Goal: Information Seeking & Learning: Compare options

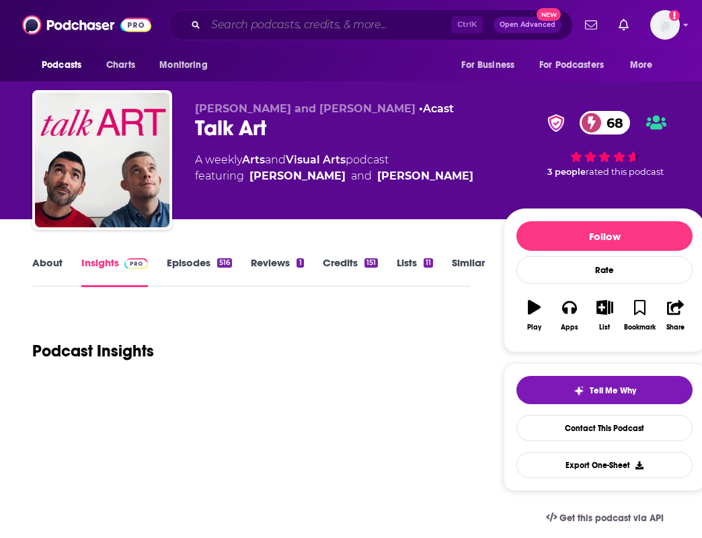
click at [298, 21] on input "Search podcasts, credits, & more..." at bounding box center [328, 25] width 245 height 22
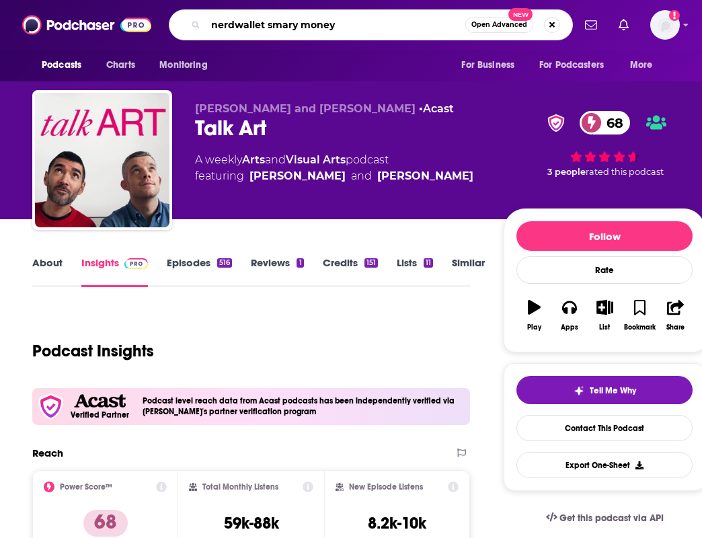
click at [303, 26] on input "nerdwallet smary money" at bounding box center [335, 25] width 259 height 22
type input "nerdwallet smart money"
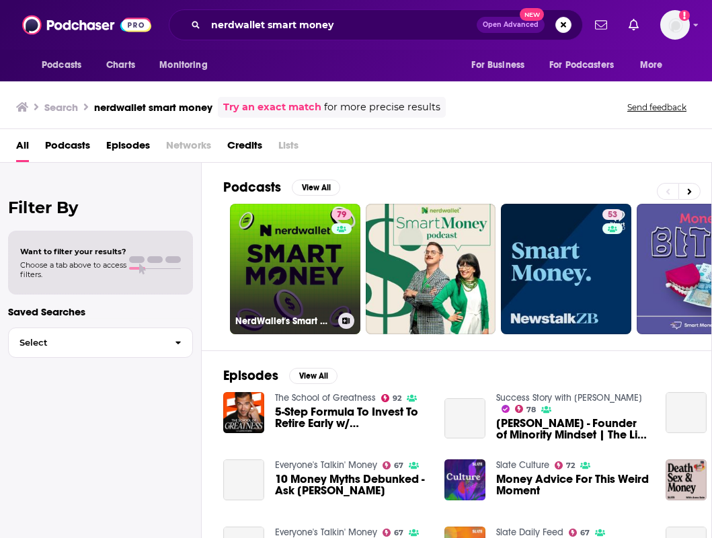
click at [304, 269] on link "79 NerdWallet's Smart Money Podcast" at bounding box center [295, 269] width 130 height 130
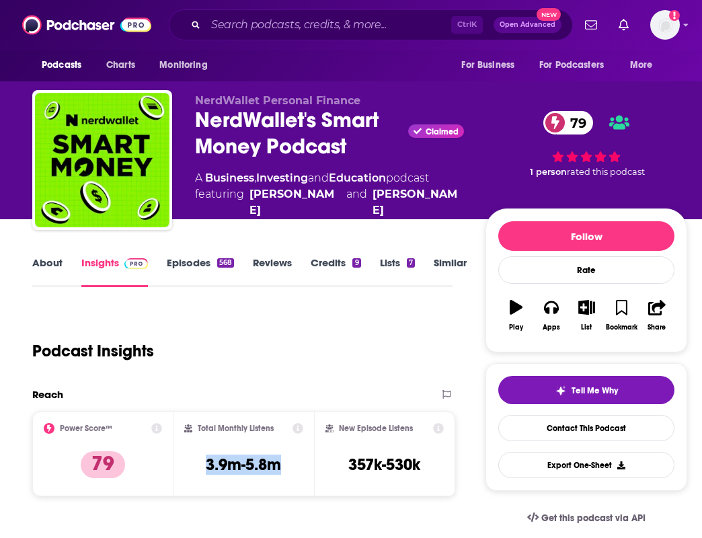
drag, startPoint x: 289, startPoint y: 470, endPoint x: 200, endPoint y: 456, distance: 89.9
click at [200, 456] on div "Total Monthly Listens 3.9m-5.8m" at bounding box center [244, 454] width 120 height 62
copy h3 "3.9m-5.8m"
drag, startPoint x: 296, startPoint y: 377, endPoint x: 118, endPoint y: 212, distance: 242.0
click at [296, 377] on div "Podcast Insights" at bounding box center [242, 347] width 420 height 79
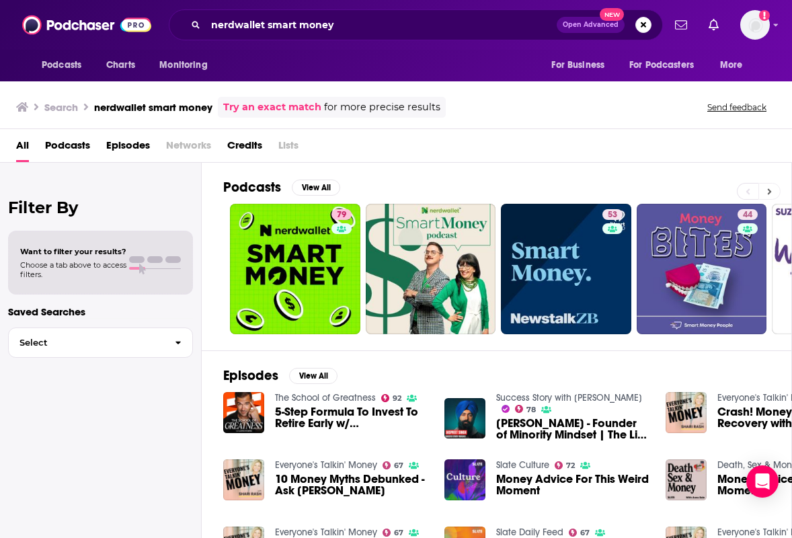
click at [701, 192] on icon at bounding box center [769, 191] width 5 height 9
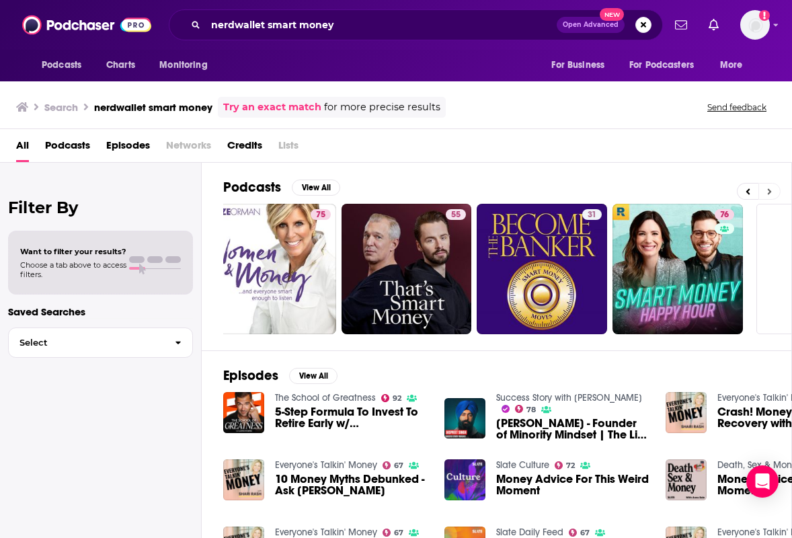
scroll to position [0, 568]
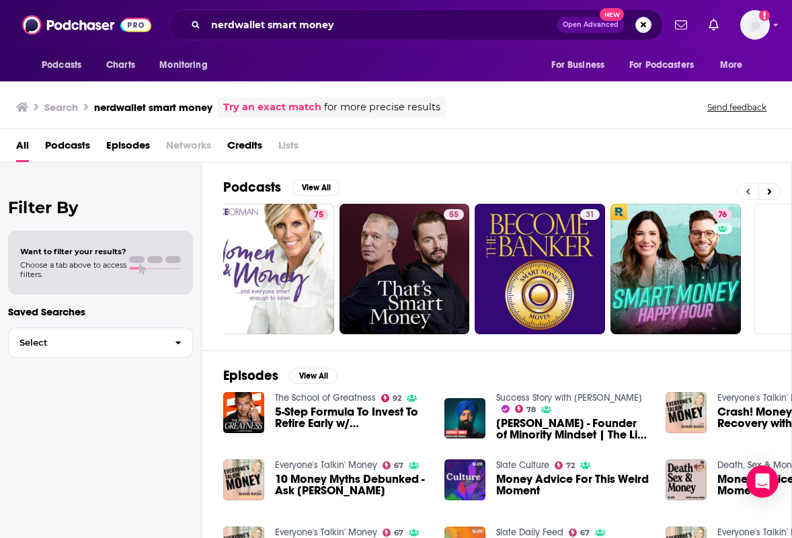
click at [701, 192] on button at bounding box center [748, 191] width 22 height 17
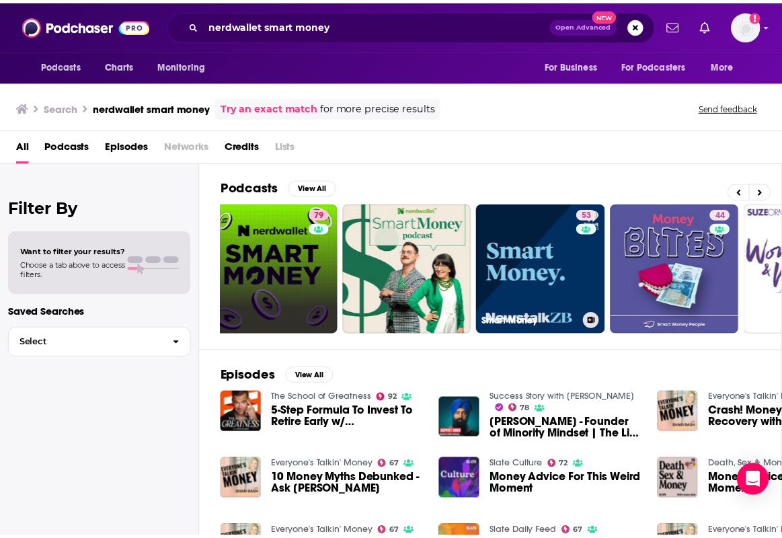
scroll to position [0, 0]
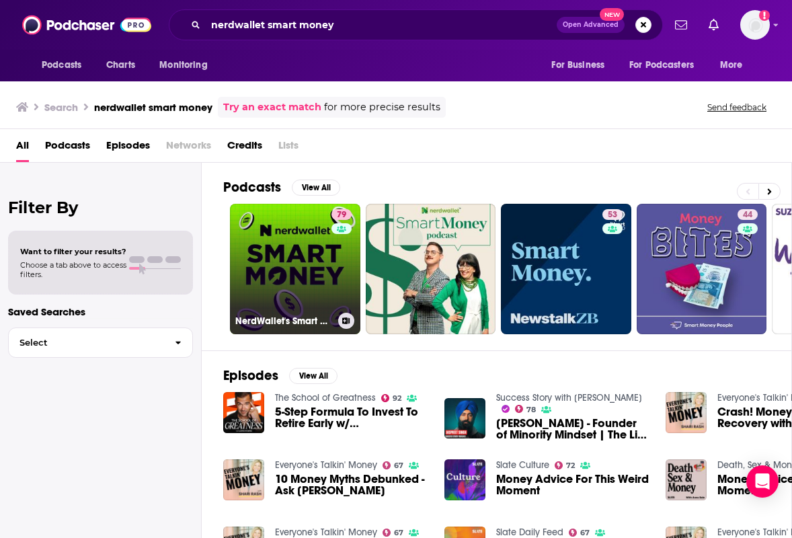
click at [256, 256] on link "79 NerdWallet's Smart Money Podcast" at bounding box center [295, 269] width 130 height 130
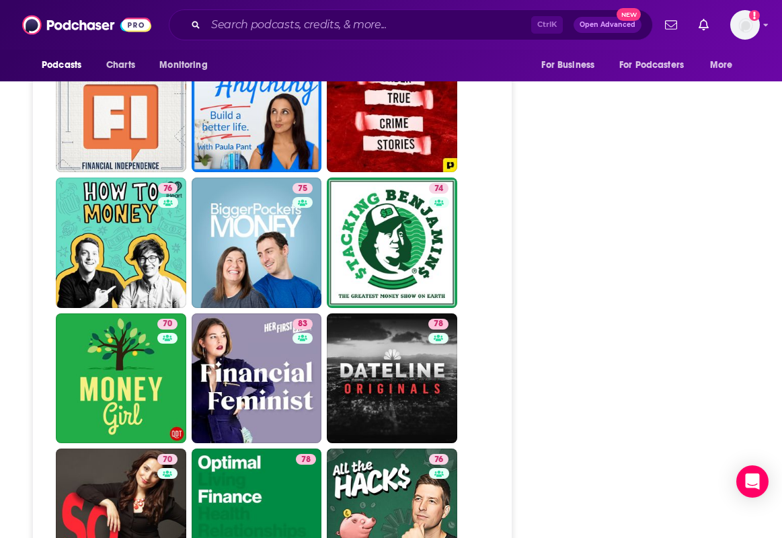
scroll to position [2957, 0]
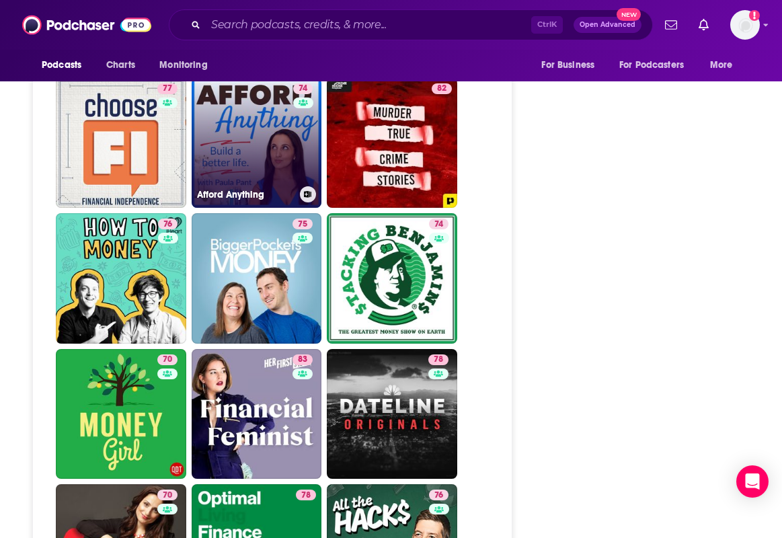
click at [322, 176] on link "74 Afford Anything" at bounding box center [257, 143] width 130 height 130
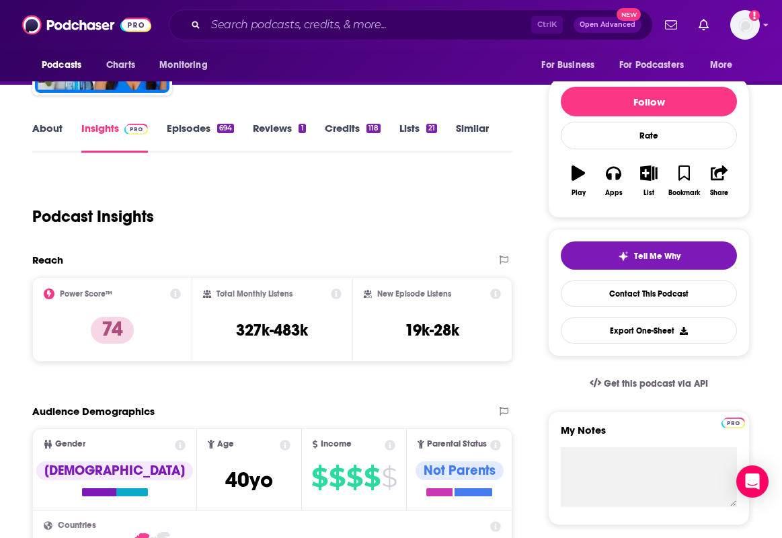
scroll to position [131, 0]
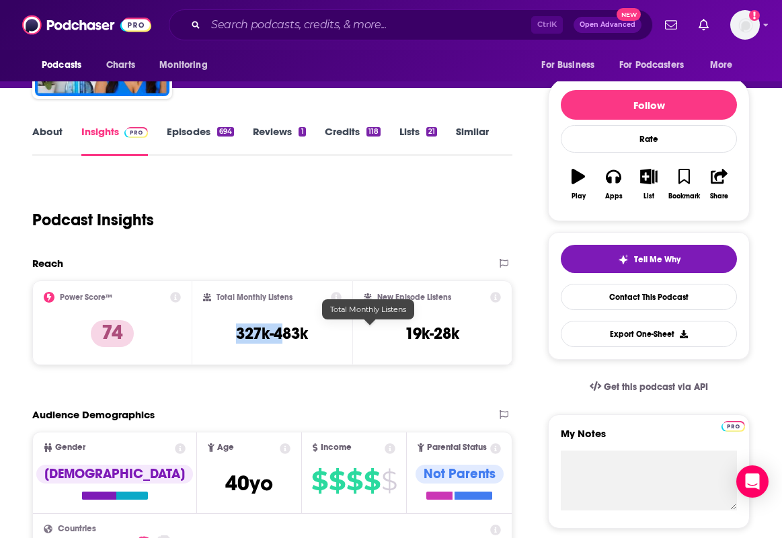
drag, startPoint x: 373, startPoint y: 329, endPoint x: 310, endPoint y: 325, distance: 63.3
click at [310, 325] on div "Total Monthly Listens 327k-483k" at bounding box center [272, 323] width 138 height 62
click at [324, 325] on div "Total Monthly Listens 327k-483k" at bounding box center [272, 323] width 138 height 62
click at [318, 327] on div "Total Monthly Listens 327k-483k" at bounding box center [272, 323] width 138 height 62
click at [308, 331] on h3 "327k-483k" at bounding box center [272, 333] width 72 height 20
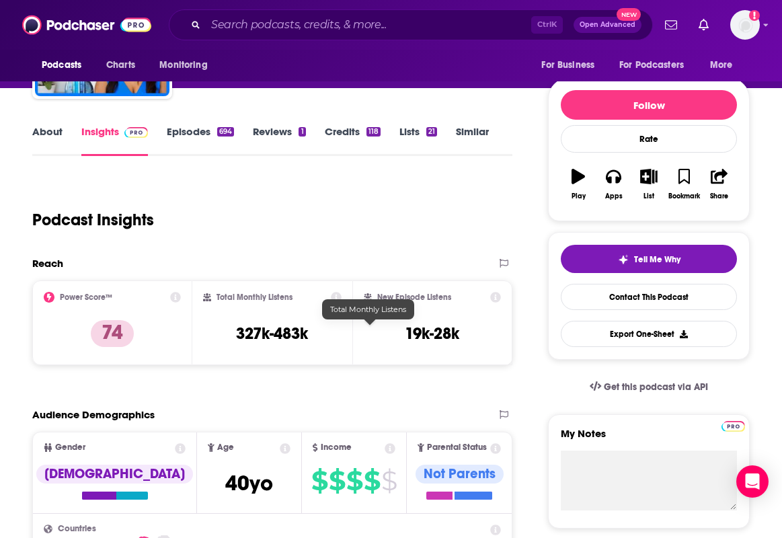
click at [341, 332] on div "Total Monthly Listens 327k-483k" at bounding box center [272, 323] width 138 height 62
drag, startPoint x: 411, startPoint y: 329, endPoint x: 320, endPoint y: 333, distance: 91.5
click at [320, 333] on div "Total Monthly Listens 327k-483k" at bounding box center [272, 323] width 138 height 62
copy h3 "327k-483k"
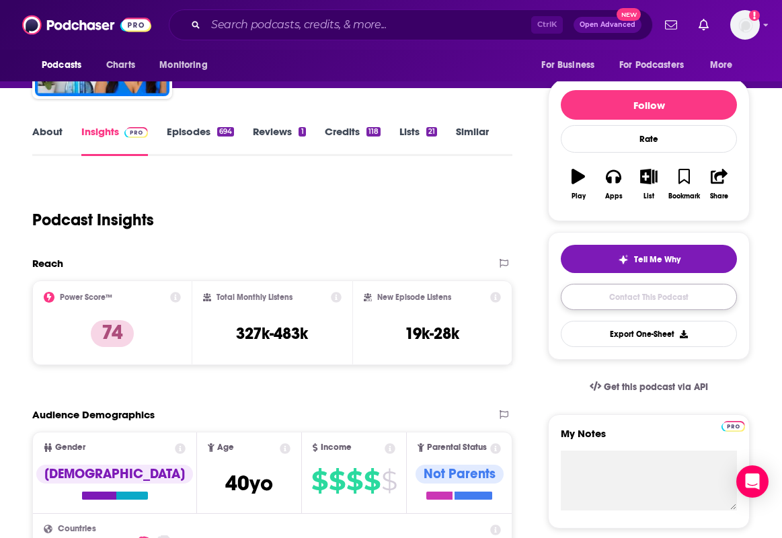
click at [697, 286] on link "Contact This Podcast" at bounding box center [648, 297] width 176 height 26
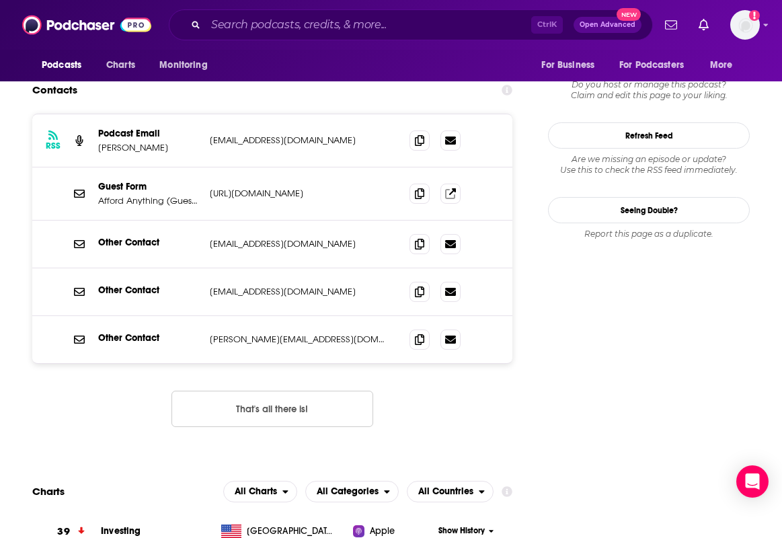
scroll to position [1257, 0]
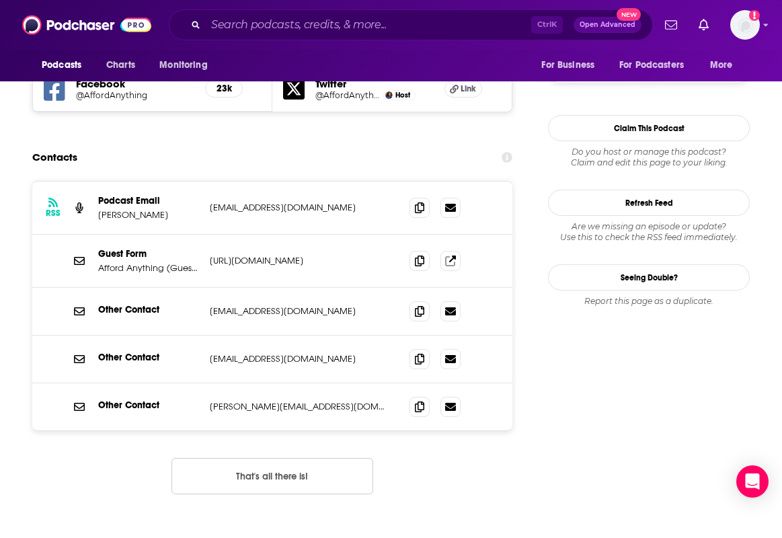
click at [373, 458] on button "That's all there is!" at bounding box center [272, 476] width 202 height 36
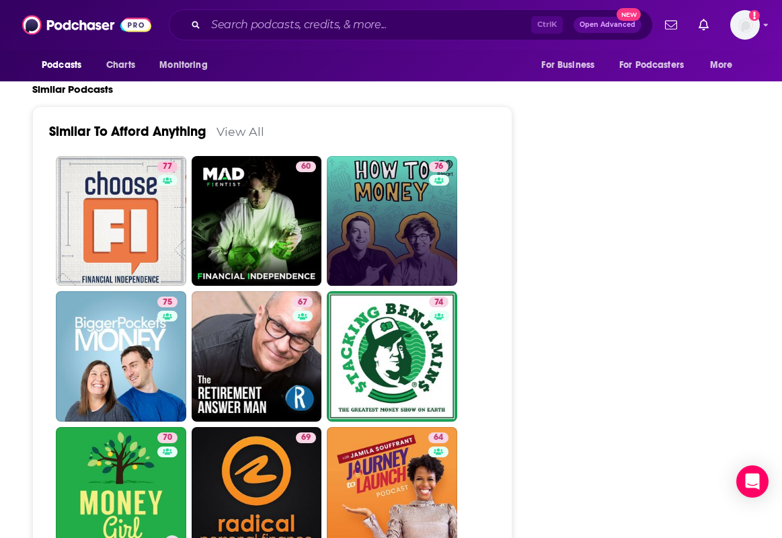
scroll to position [3004, 0]
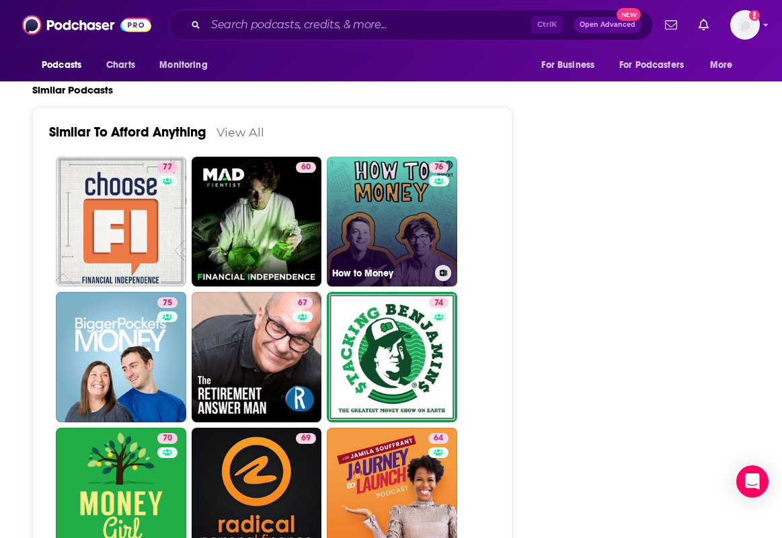
click at [429, 265] on div "76" at bounding box center [440, 213] width 23 height 103
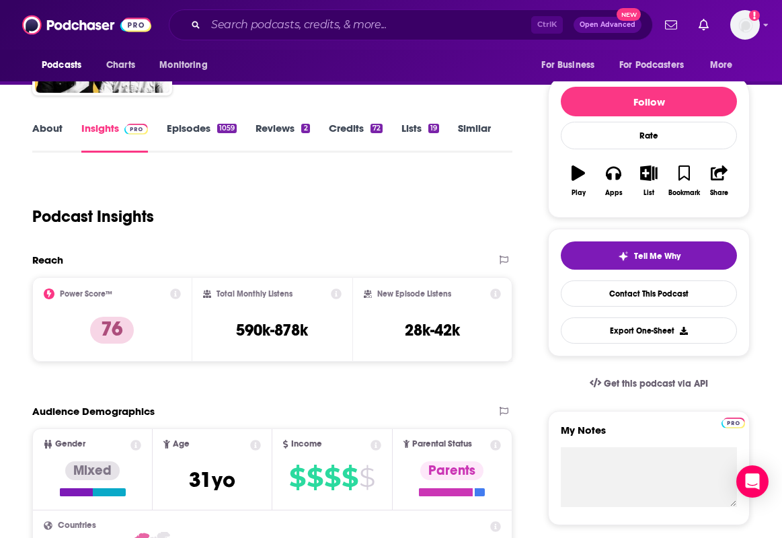
scroll to position [131, 0]
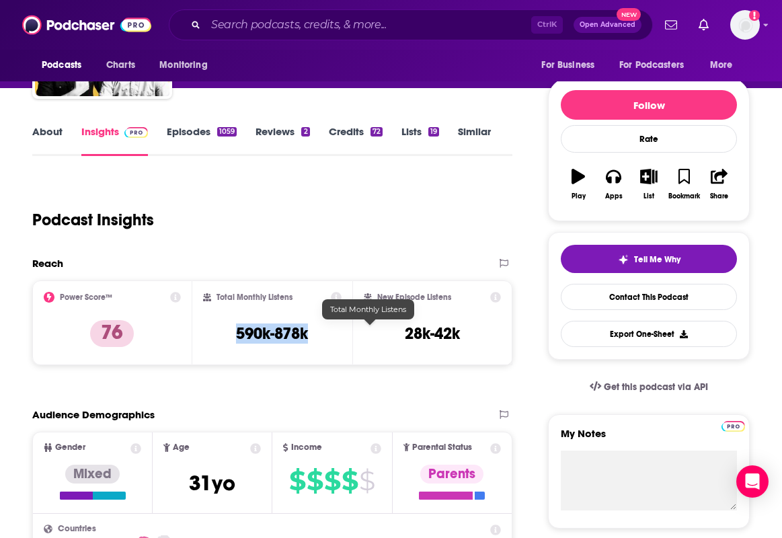
drag, startPoint x: 425, startPoint y: 338, endPoint x: 329, endPoint y: 336, distance: 96.1
click at [329, 336] on div "Total Monthly Listens 590k-878k" at bounding box center [272, 323] width 138 height 62
copy h3 "590k-878k"
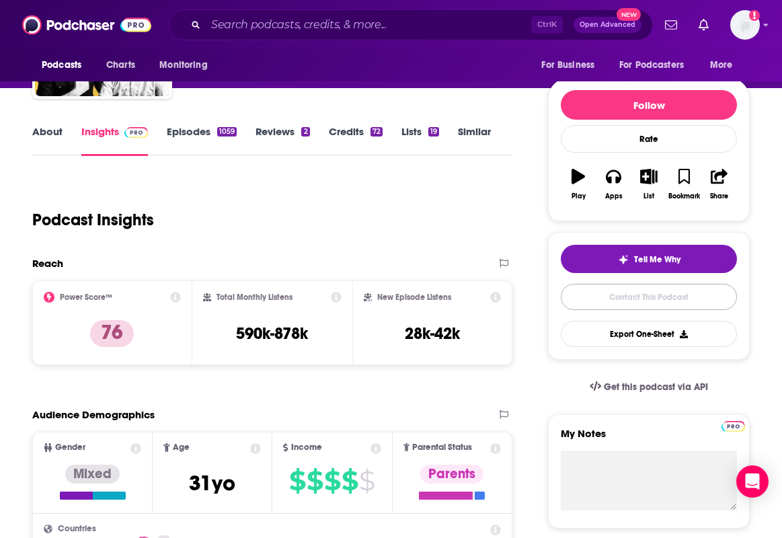
click at [619, 293] on link "Contact This Podcast" at bounding box center [648, 297] width 176 height 26
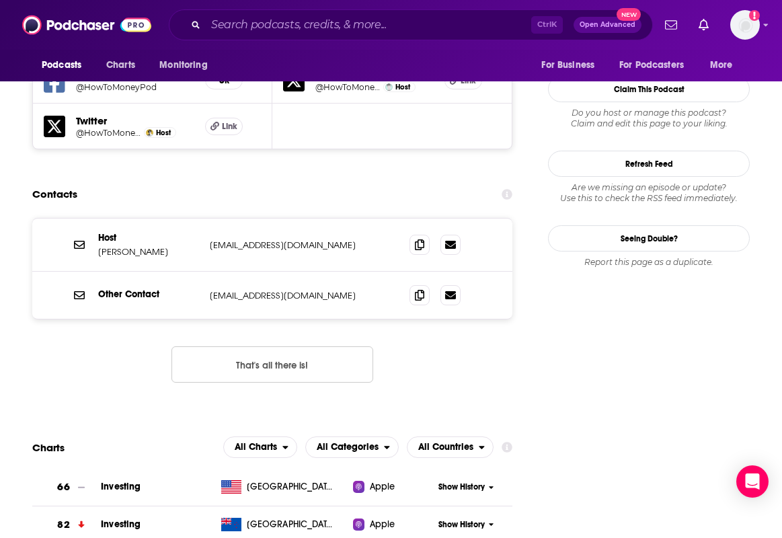
scroll to position [1265, 0]
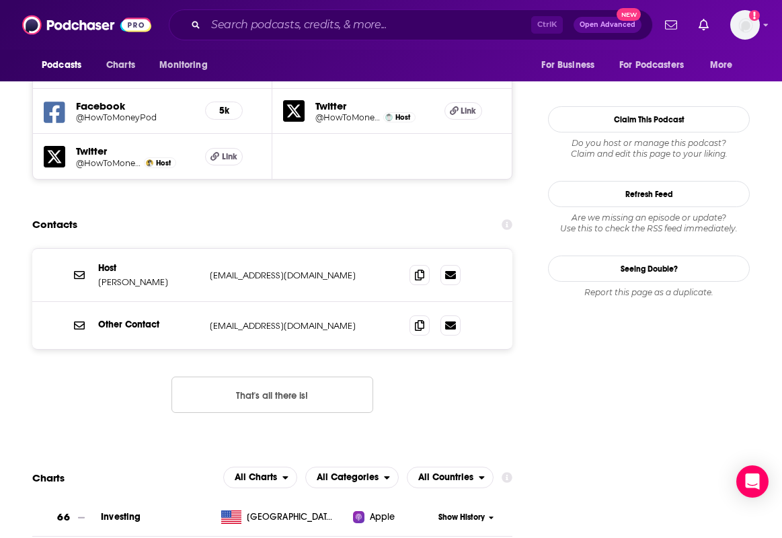
click at [429, 314] on span at bounding box center [419, 324] width 20 height 20
click at [429, 264] on span at bounding box center [419, 274] width 20 height 20
click at [217, 338] on div "Host Matthew Altmix [EMAIL_ADDRESS][DOMAIN_NAME] [EMAIL_ADDRESS][DOMAIN_NAME] O…" at bounding box center [272, 341] width 480 height 186
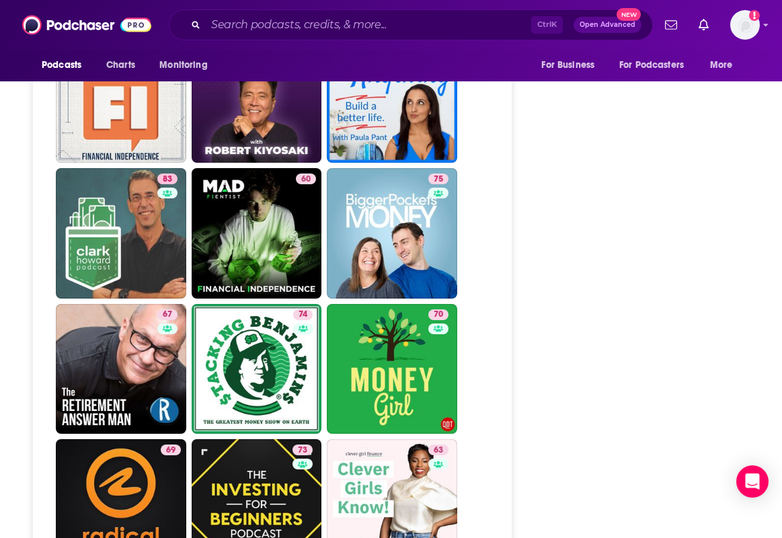
scroll to position [3080, 0]
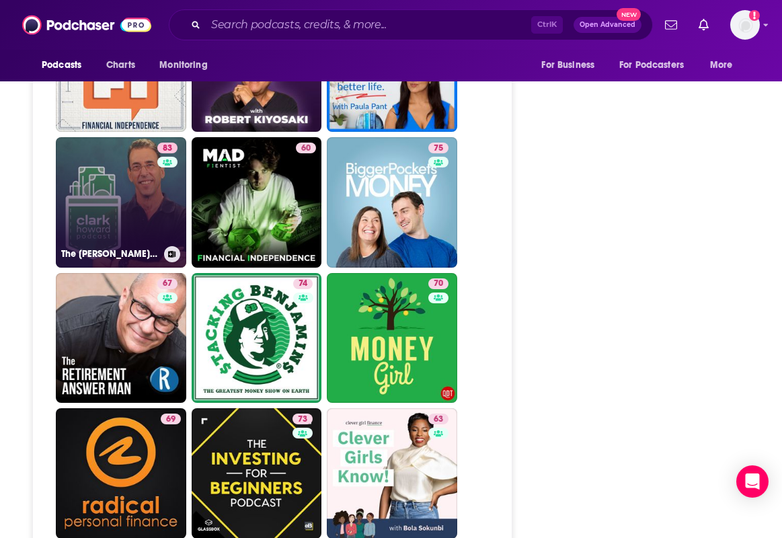
click at [186, 228] on link "83 The [PERSON_NAME] Podcast" at bounding box center [121, 202] width 130 height 130
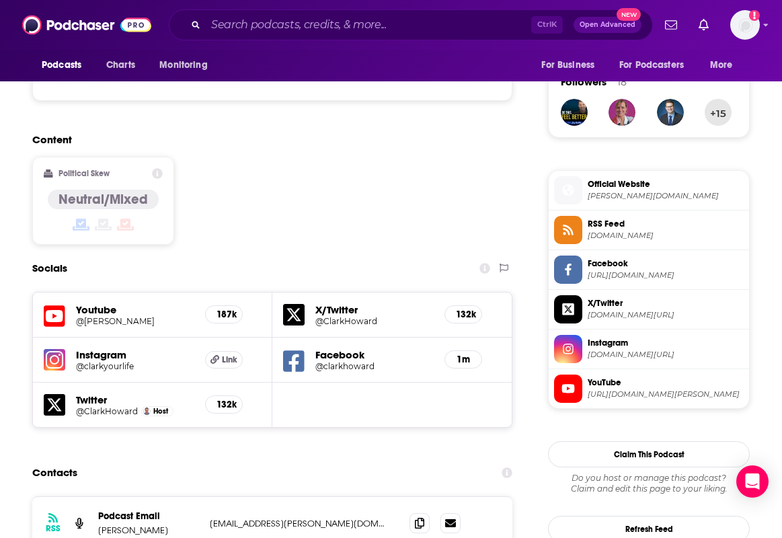
scroll to position [1008, 0]
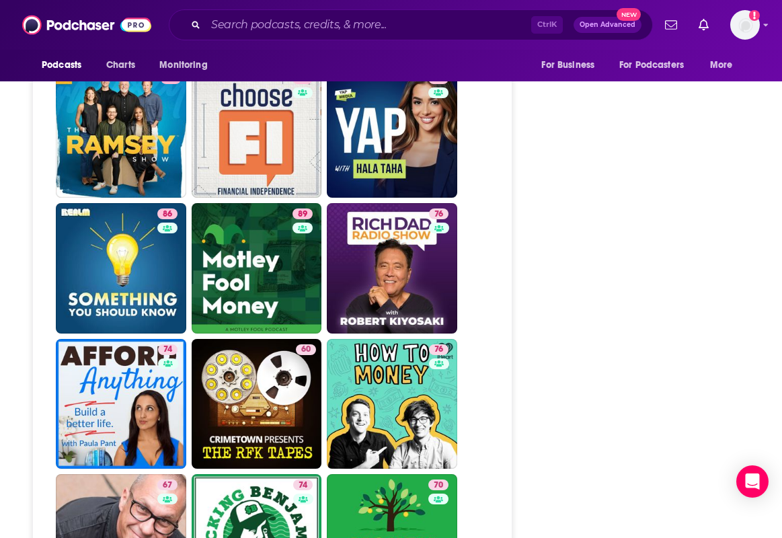
scroll to position [3091, 0]
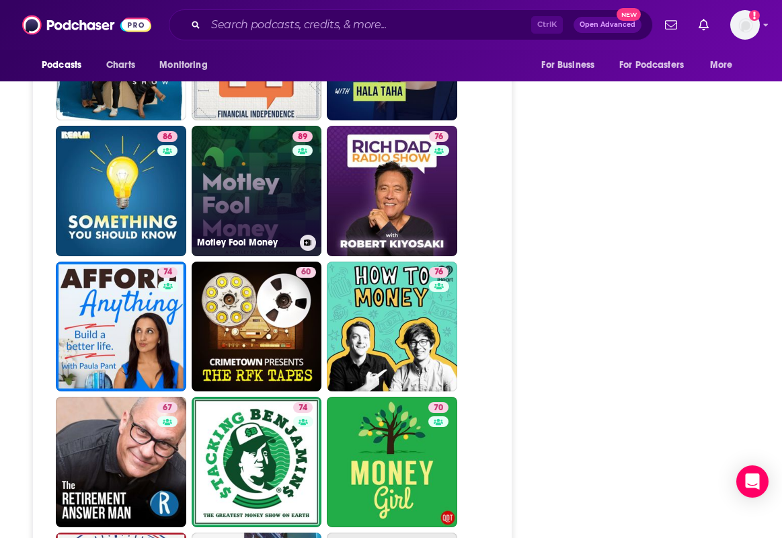
click at [250, 256] on link "89 Motley Fool Money" at bounding box center [257, 191] width 130 height 130
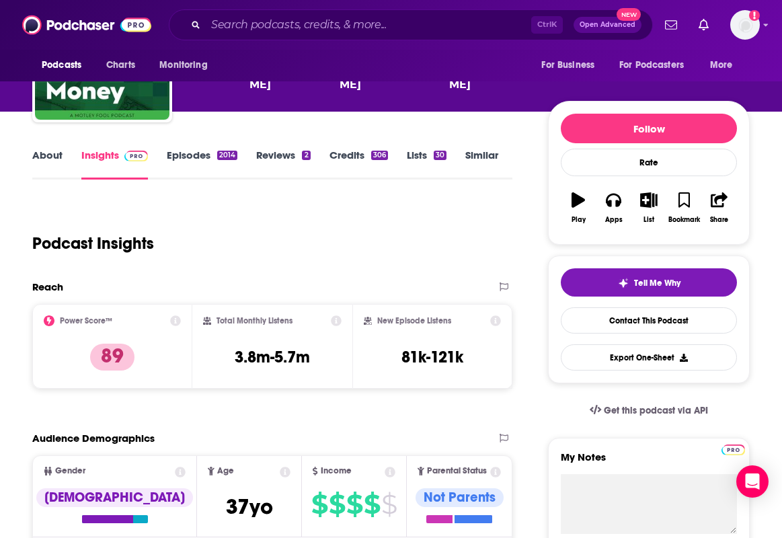
scroll to position [134, 0]
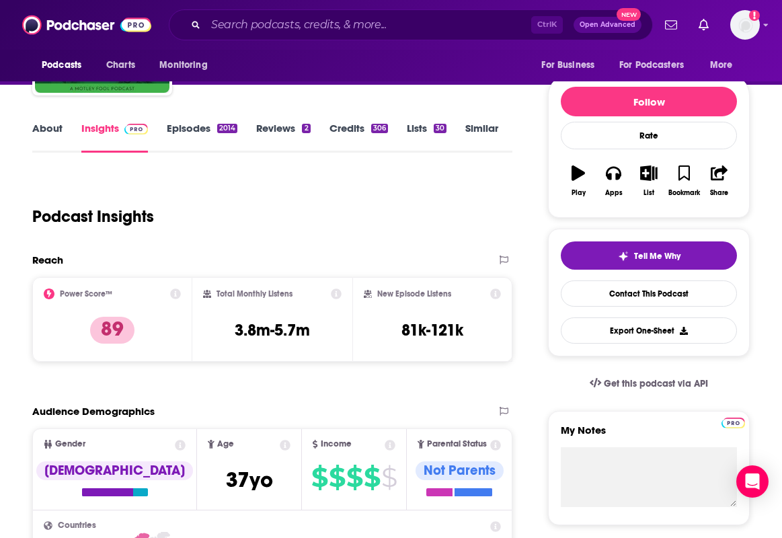
drag, startPoint x: 362, startPoint y: 204, endPoint x: 328, endPoint y: 200, distance: 34.6
click at [329, 288] on div "Total Monthly Listens 3.8m-5.7m" at bounding box center [272, 319] width 138 height 62
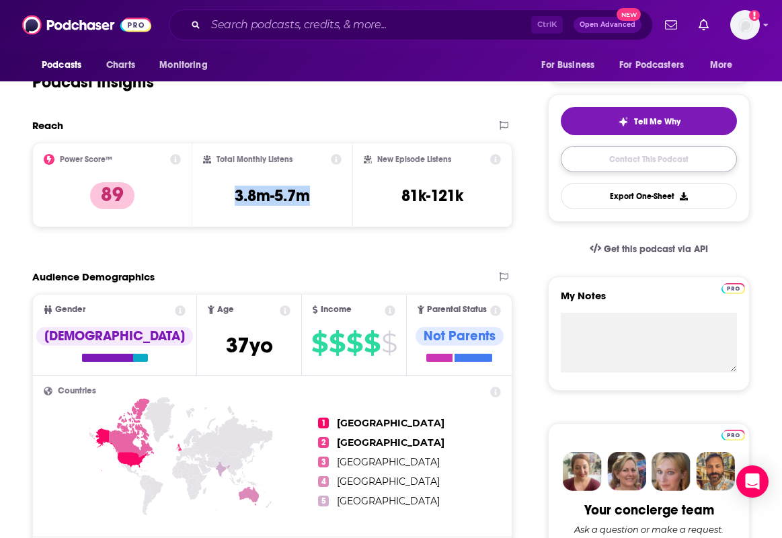
click at [701, 159] on link "Contact This Podcast" at bounding box center [648, 159] width 176 height 26
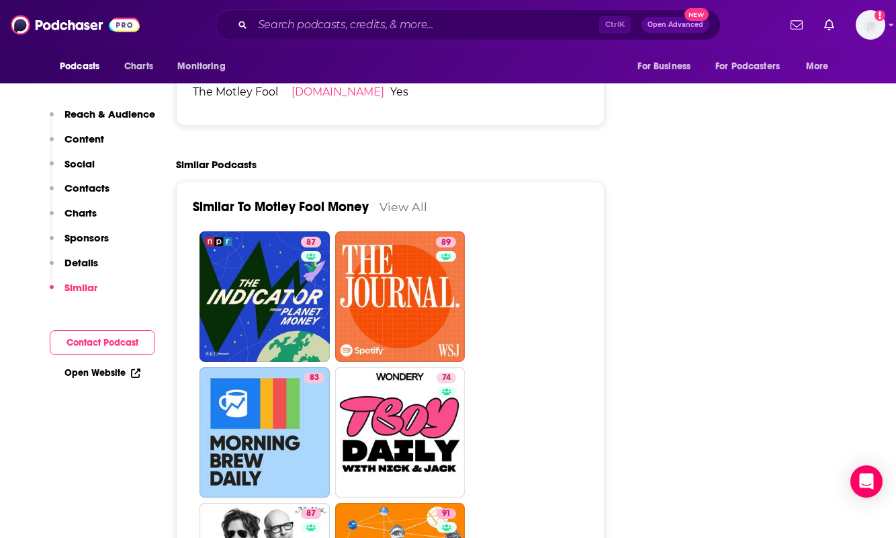
scroll to position [3470, 0]
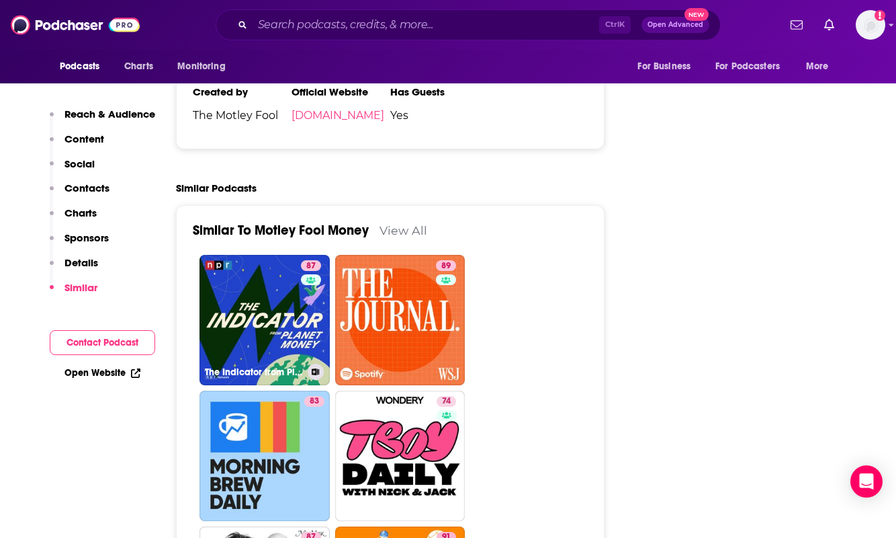
click at [311, 260] on div "87" at bounding box center [313, 311] width 24 height 103
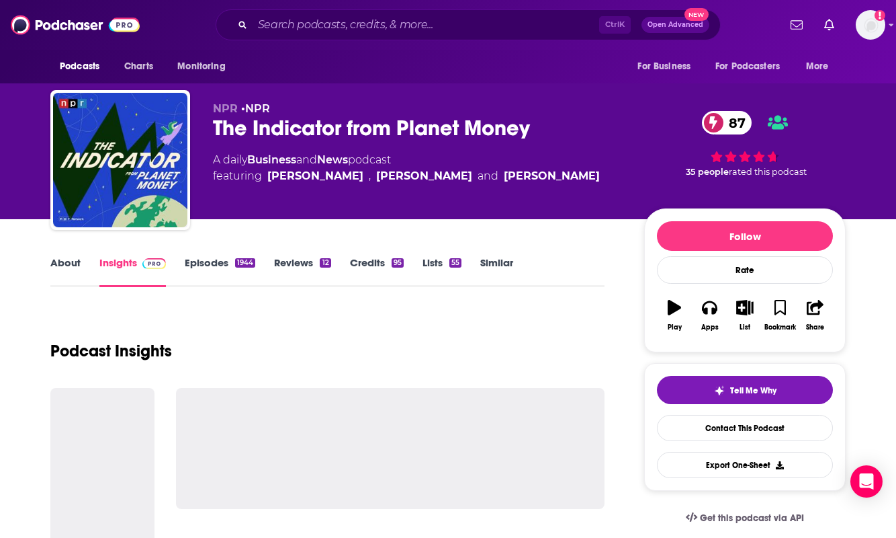
scroll to position [134, 0]
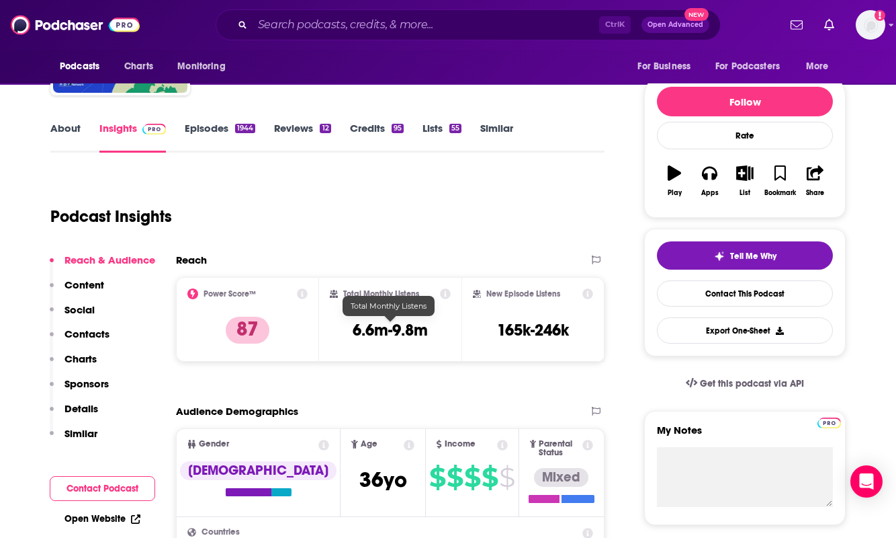
drag, startPoint x: 398, startPoint y: 329, endPoint x: 353, endPoint y: 328, distance: 45.7
click at [353, 328] on div "Total Monthly Listens 6.6m-9.8m" at bounding box center [391, 319] width 122 height 62
copy h3 "6.6m-9.8m"
click at [472, 206] on div "Podcast Insights" at bounding box center [322, 208] width 544 height 69
click at [701, 291] on link "Contact This Podcast" at bounding box center [745, 293] width 176 height 26
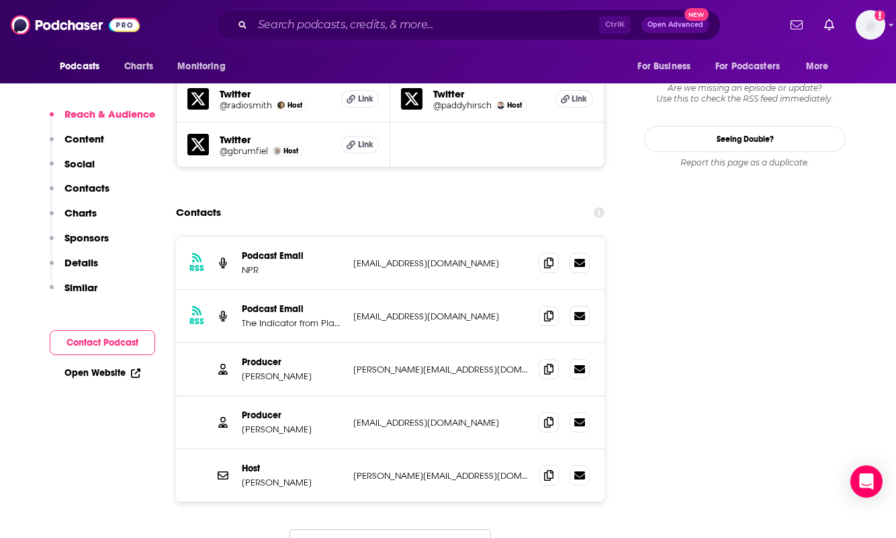
scroll to position [1416, 0]
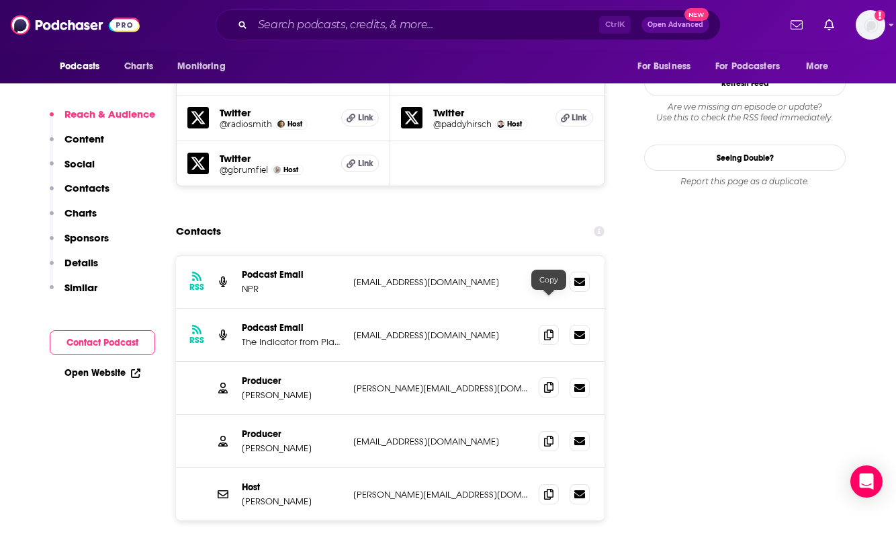
click at [544, 377] on span at bounding box center [549, 387] width 20 height 20
drag, startPoint x: 542, startPoint y: 358, endPoint x: 466, endPoint y: 376, distance: 78.1
click at [542, 431] on span at bounding box center [549, 441] width 20 height 20
drag, startPoint x: 546, startPoint y: 411, endPoint x: 387, endPoint y: 401, distance: 159.6
click at [547, 489] on icon at bounding box center [548, 494] width 9 height 11
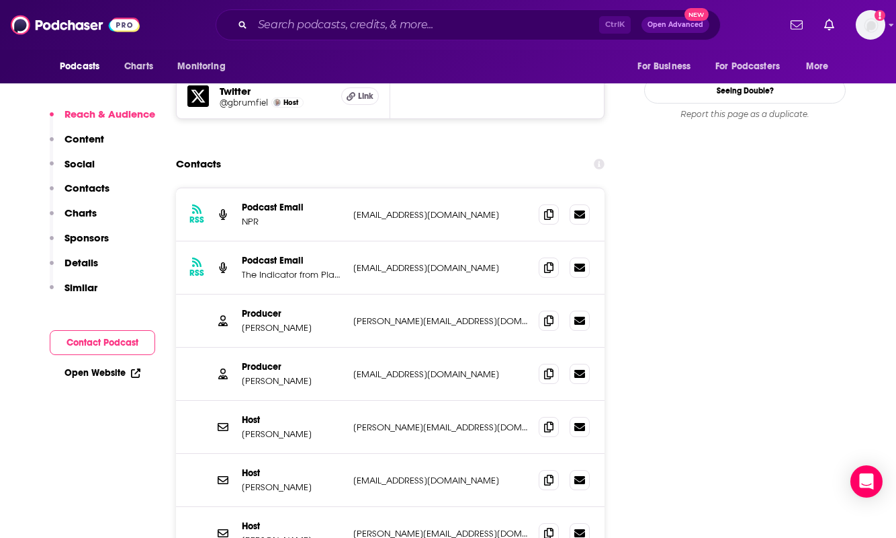
scroll to position [1550, 0]
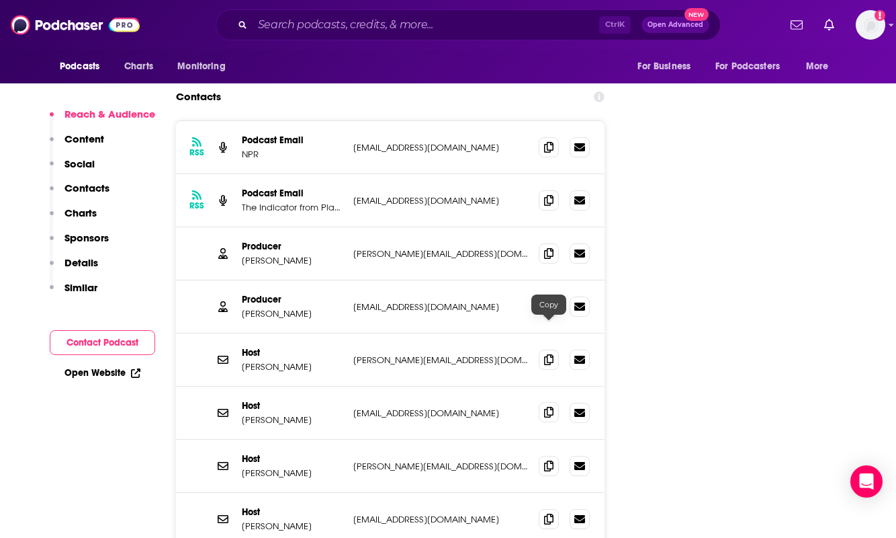
click at [551, 407] on icon at bounding box center [548, 412] width 9 height 11
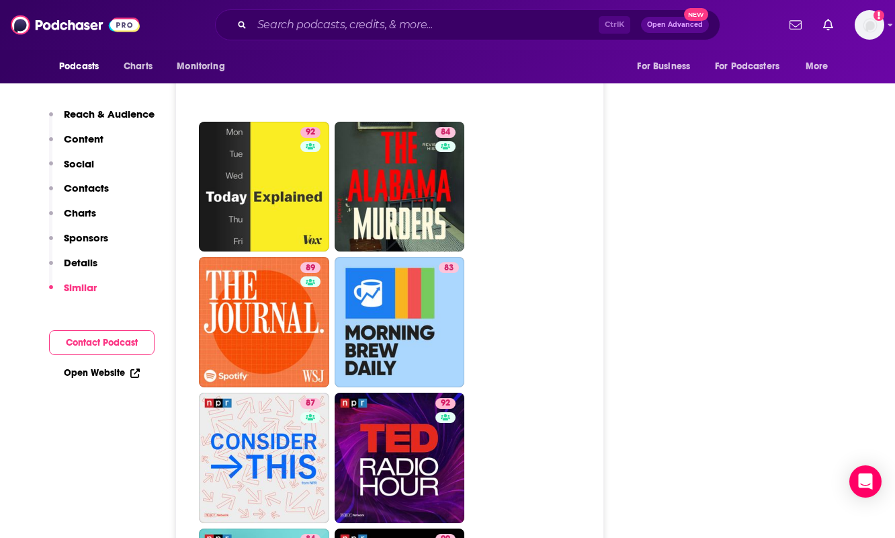
scroll to position [4278, 0]
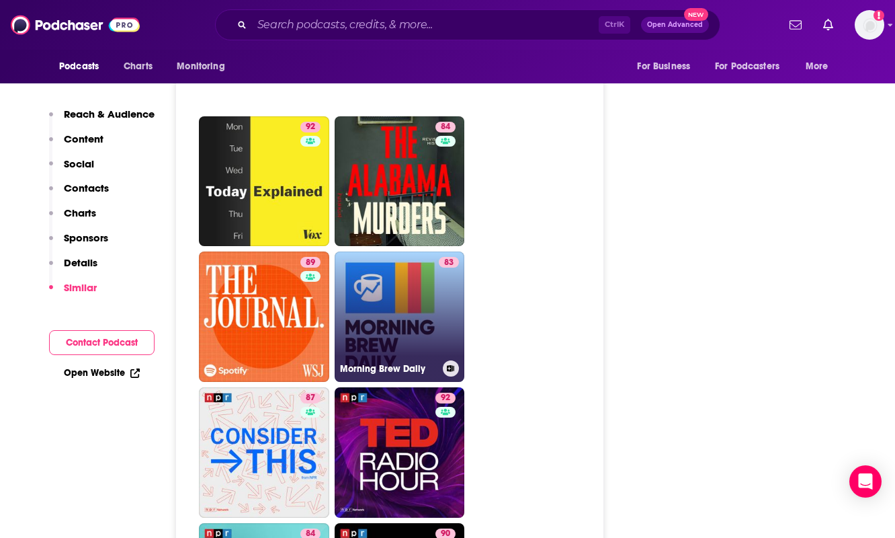
click at [411, 251] on link "83 Morning Brew Daily" at bounding box center [400, 316] width 130 height 130
type input "[URL][DOMAIN_NAME]"
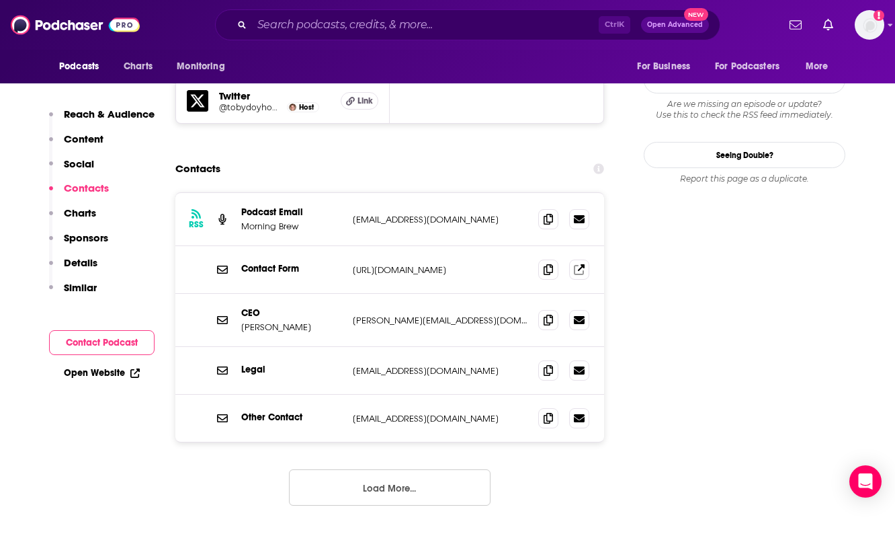
scroll to position [1277, 0]
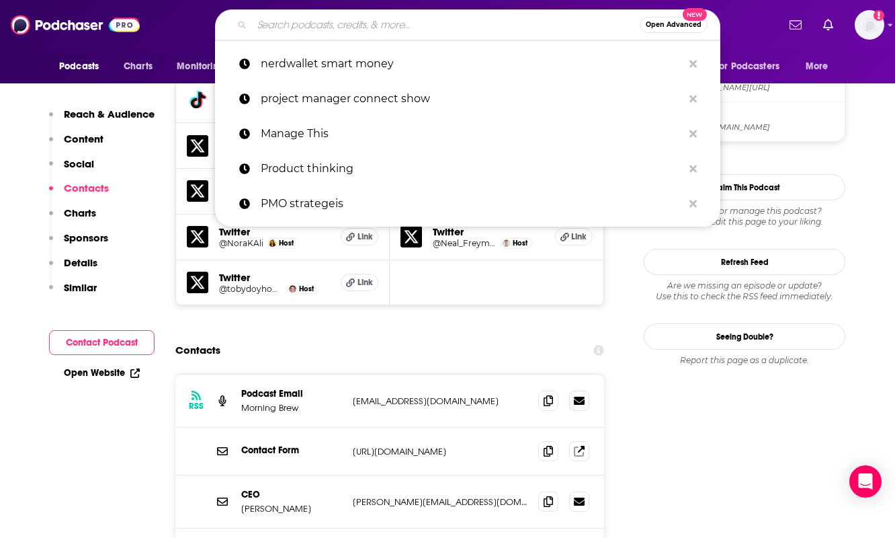
click at [327, 32] on input "Search podcasts, credits, & more..." at bounding box center [446, 25] width 388 height 22
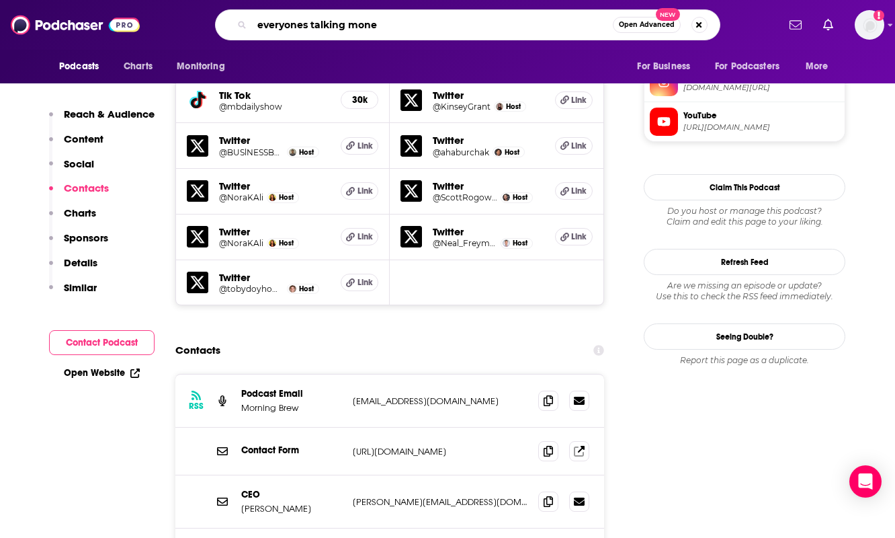
type input "everyones talking money"
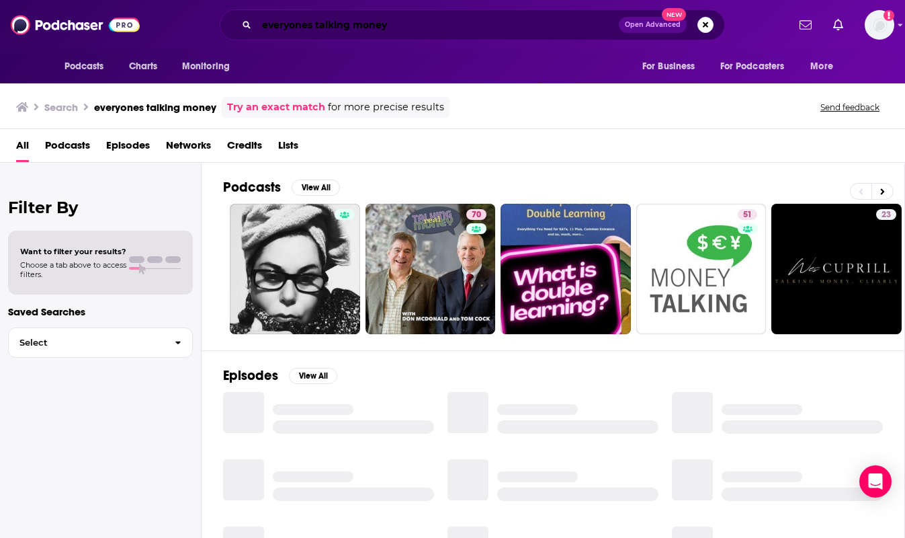
drag, startPoint x: 350, startPoint y: 25, endPoint x: 362, endPoint y: 60, distance: 37.0
click at [350, 25] on input "everyones talking money" at bounding box center [438, 25] width 362 height 22
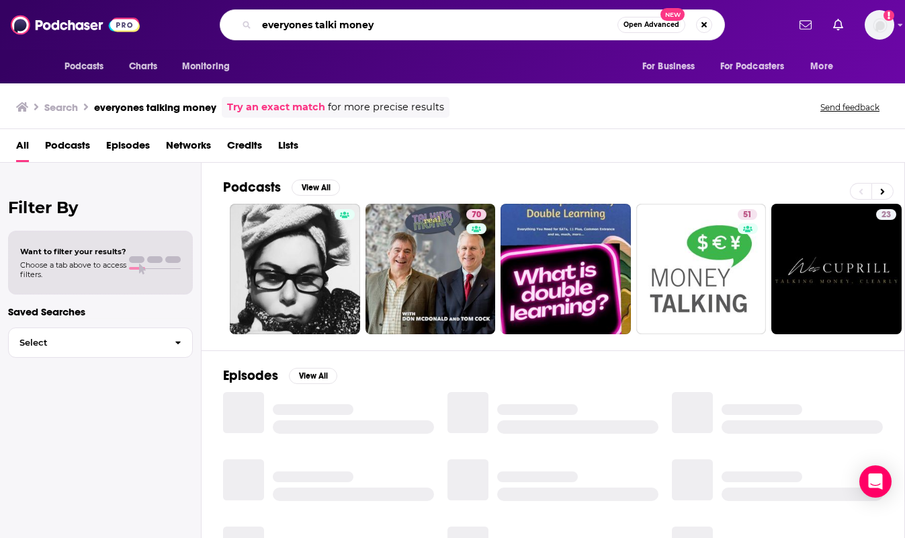
type input "everyones talki money"
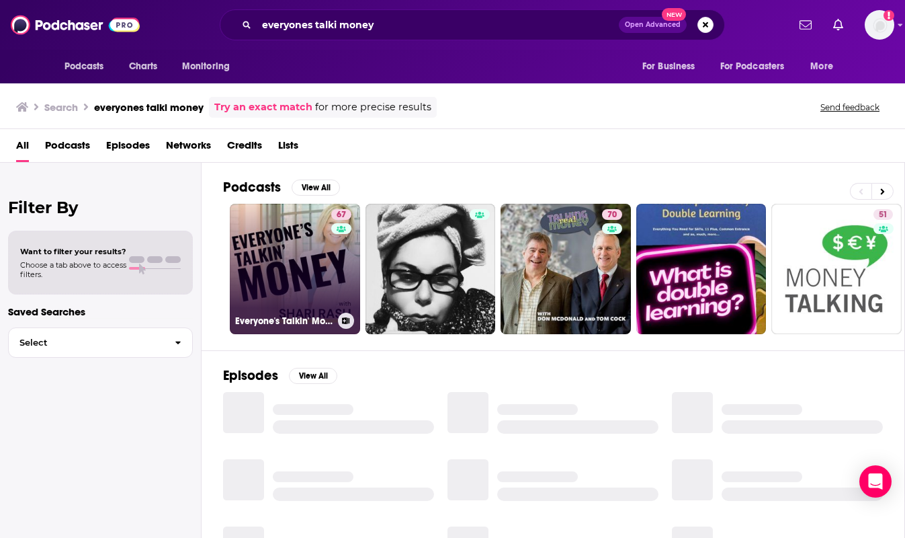
click at [299, 229] on link "67 Everyone's Talkin' Money" at bounding box center [295, 269] width 130 height 130
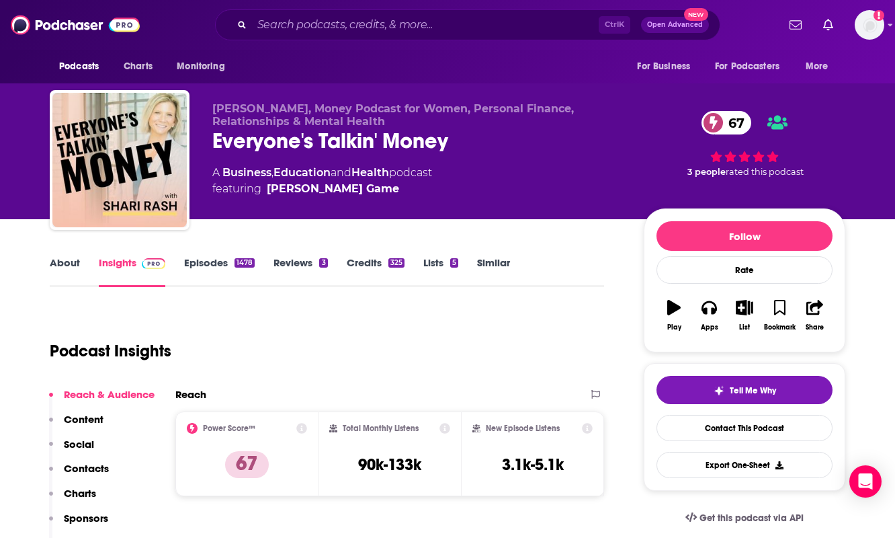
scroll to position [67, 0]
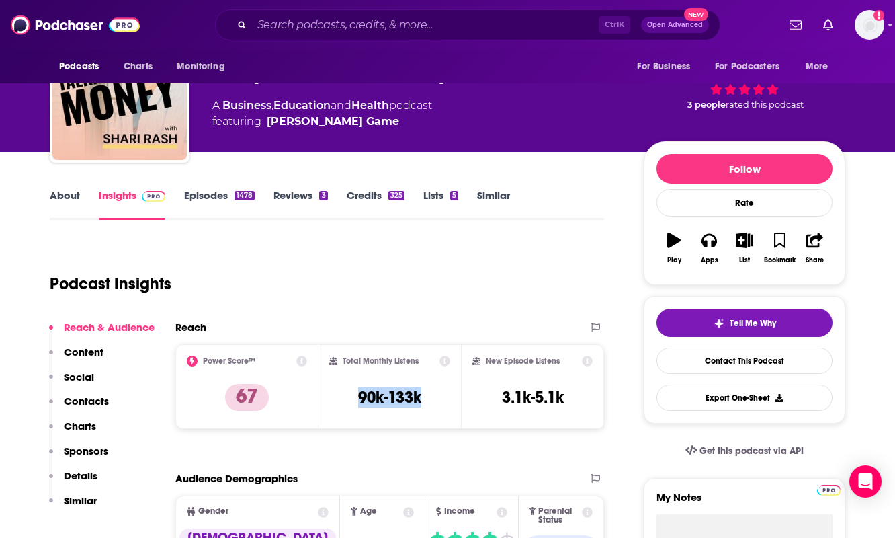
drag, startPoint x: 427, startPoint y: 388, endPoint x: 346, endPoint y: 389, distance: 80.6
click at [346, 389] on div "Total Monthly Listens 90k-133k" at bounding box center [390, 386] width 122 height 62
copy h3 "90k-133k"
drag, startPoint x: 349, startPoint y: 265, endPoint x: 362, endPoint y: 272, distance: 14.8
click at [349, 265] on div "Podcast Insights" at bounding box center [322, 275] width 544 height 69
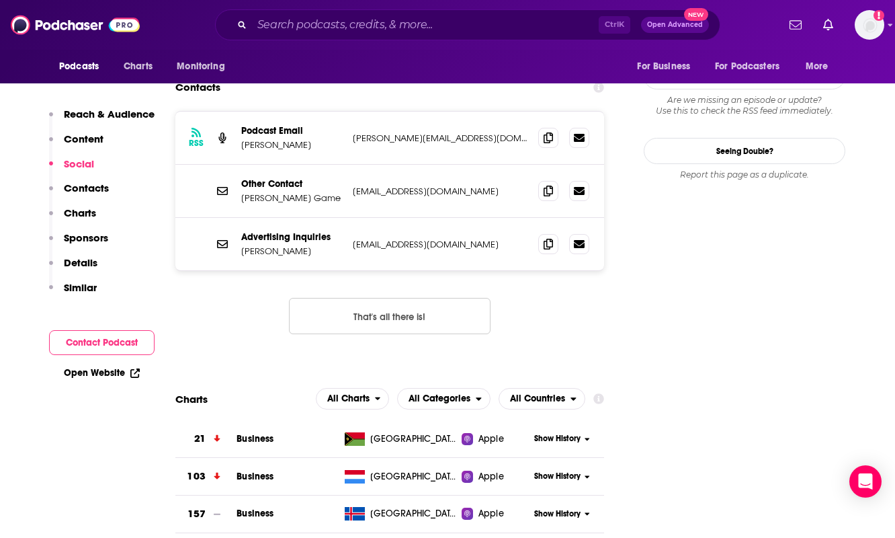
scroll to position [1210, 0]
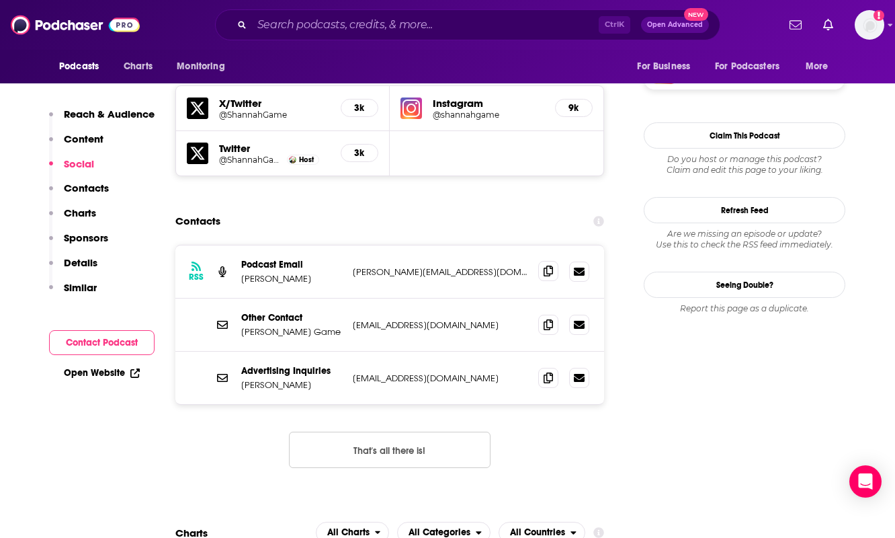
click at [544, 265] on icon at bounding box center [548, 270] width 9 height 11
drag, startPoint x: 550, startPoint y: 259, endPoint x: 530, endPoint y: 271, distance: 23.5
click at [550, 319] on icon at bounding box center [548, 324] width 9 height 11
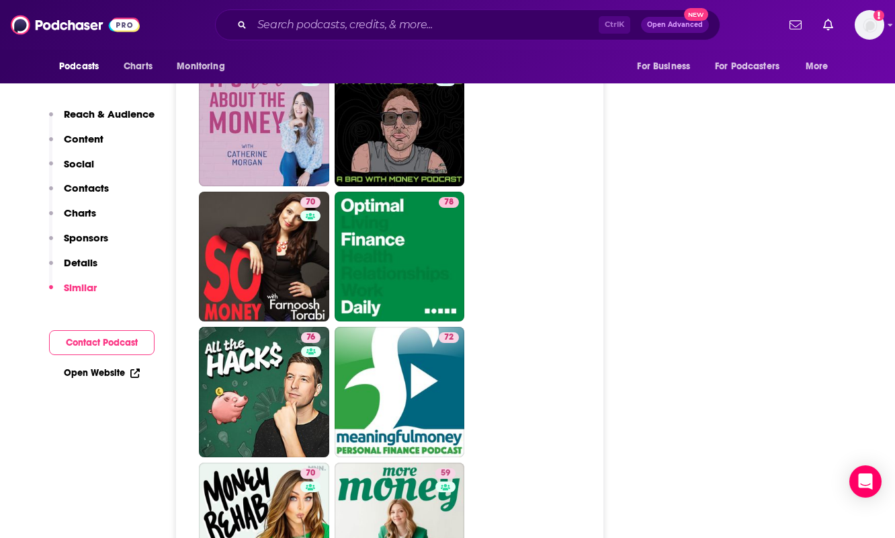
scroll to position [3763, 0]
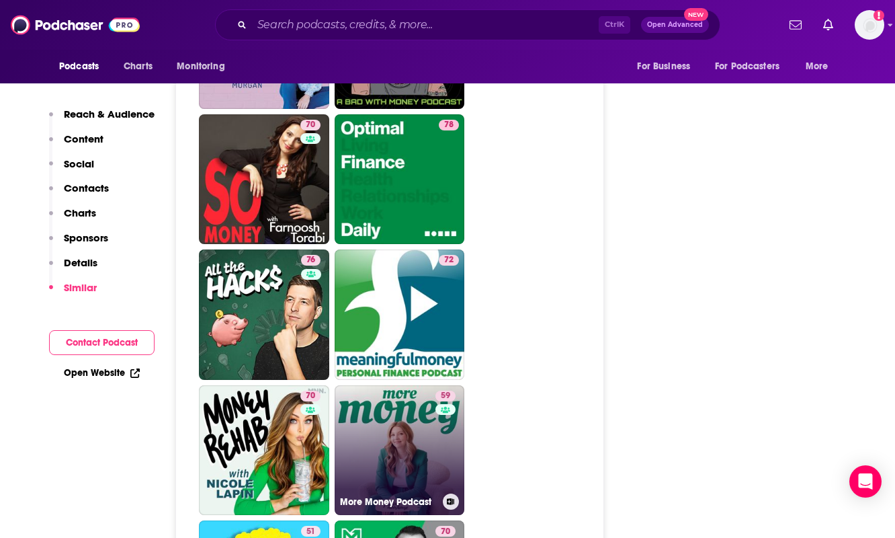
click at [367, 415] on link "59 More Money Podcast" at bounding box center [400, 450] width 130 height 130
type input "[URL][DOMAIN_NAME]"
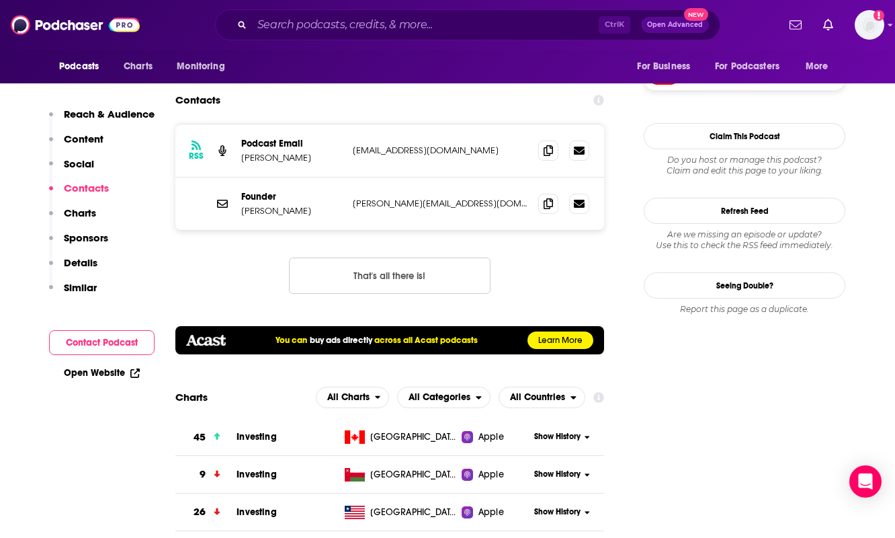
scroll to position [1411, 0]
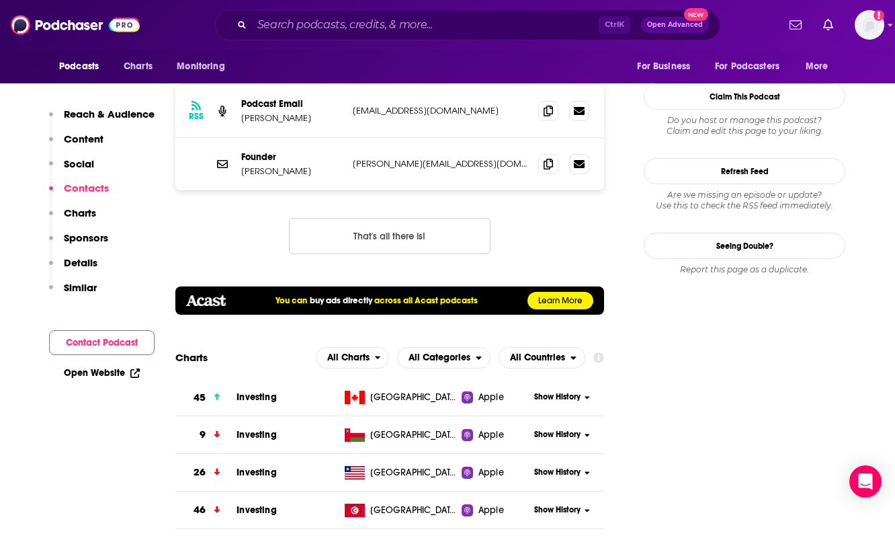
click at [294, 15] on div "Ctrl K Open Advanced New" at bounding box center [467, 24] width 505 height 31
click at [294, 16] on input "Search podcasts, credits, & more..." at bounding box center [425, 25] width 347 height 22
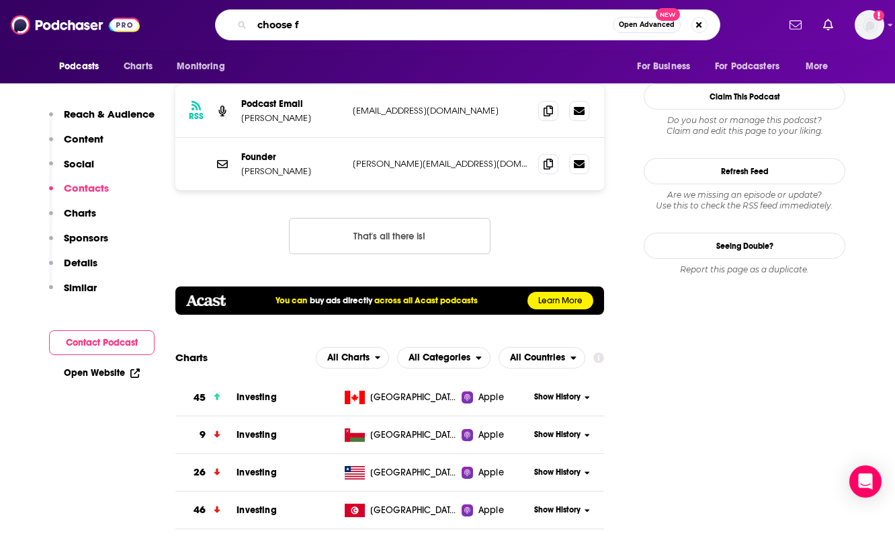
type input "choose fi"
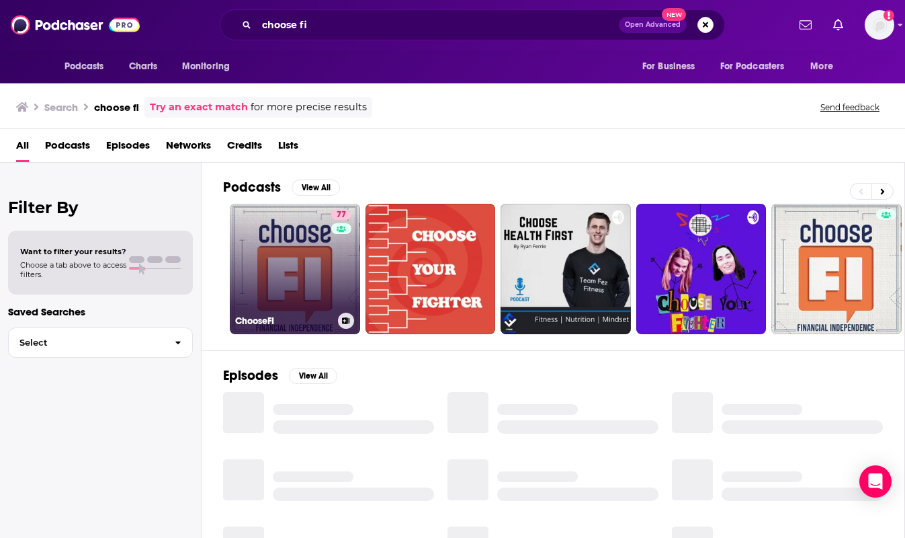
click at [297, 266] on link "77 ChooseFI" at bounding box center [295, 269] width 130 height 130
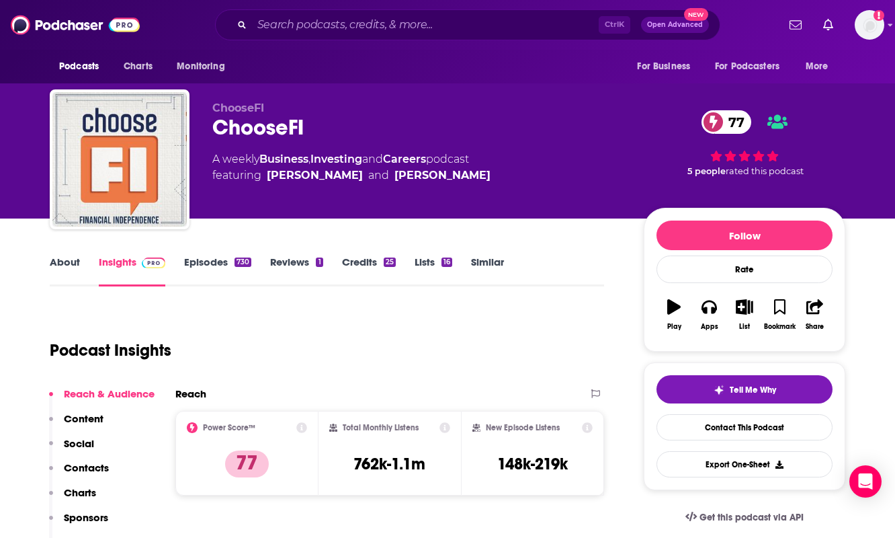
scroll to position [67, 0]
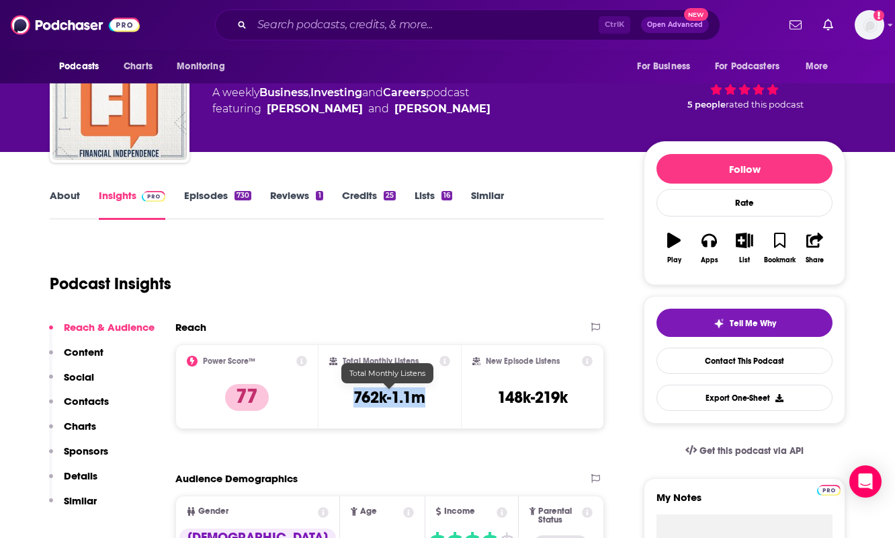
drag, startPoint x: 444, startPoint y: 414, endPoint x: 340, endPoint y: 400, distance: 104.4
click at [340, 400] on div "Total Monthly Listens 762k-1.1m" at bounding box center [390, 386] width 122 height 62
copy h3 "762k-1.1m"
click at [701, 366] on link "Contact This Podcast" at bounding box center [745, 360] width 176 height 26
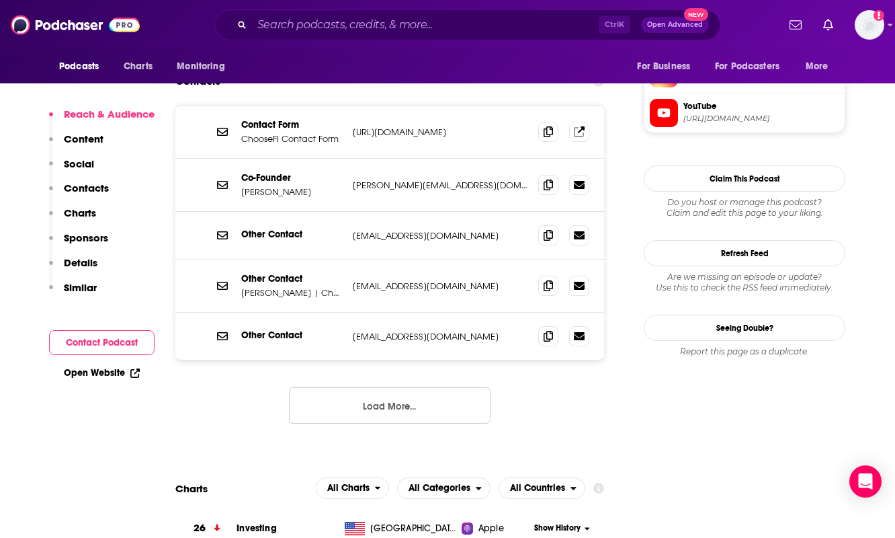
scroll to position [1302, 0]
